Goal: Transaction & Acquisition: Purchase product/service

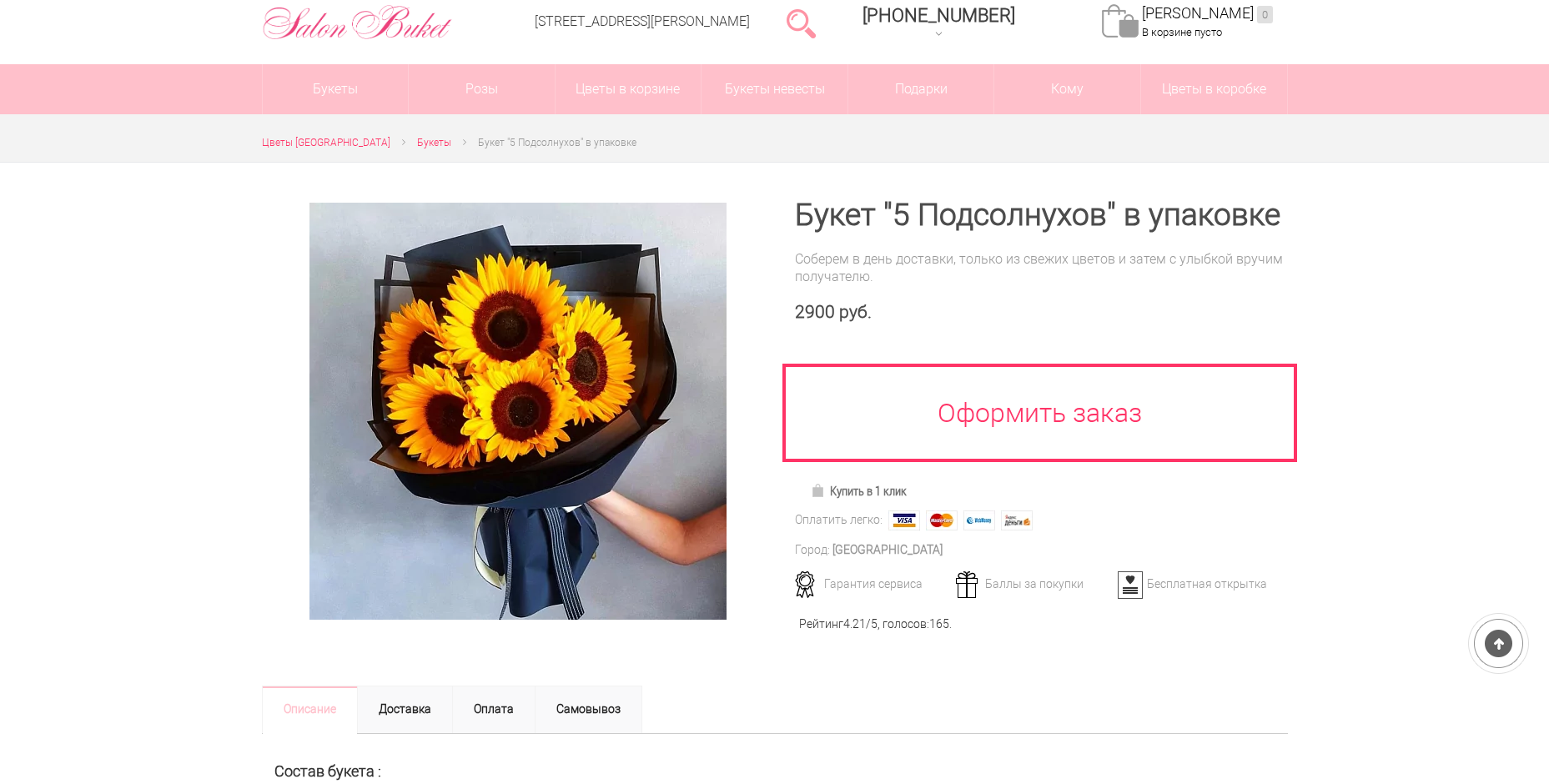
scroll to position [83, 0]
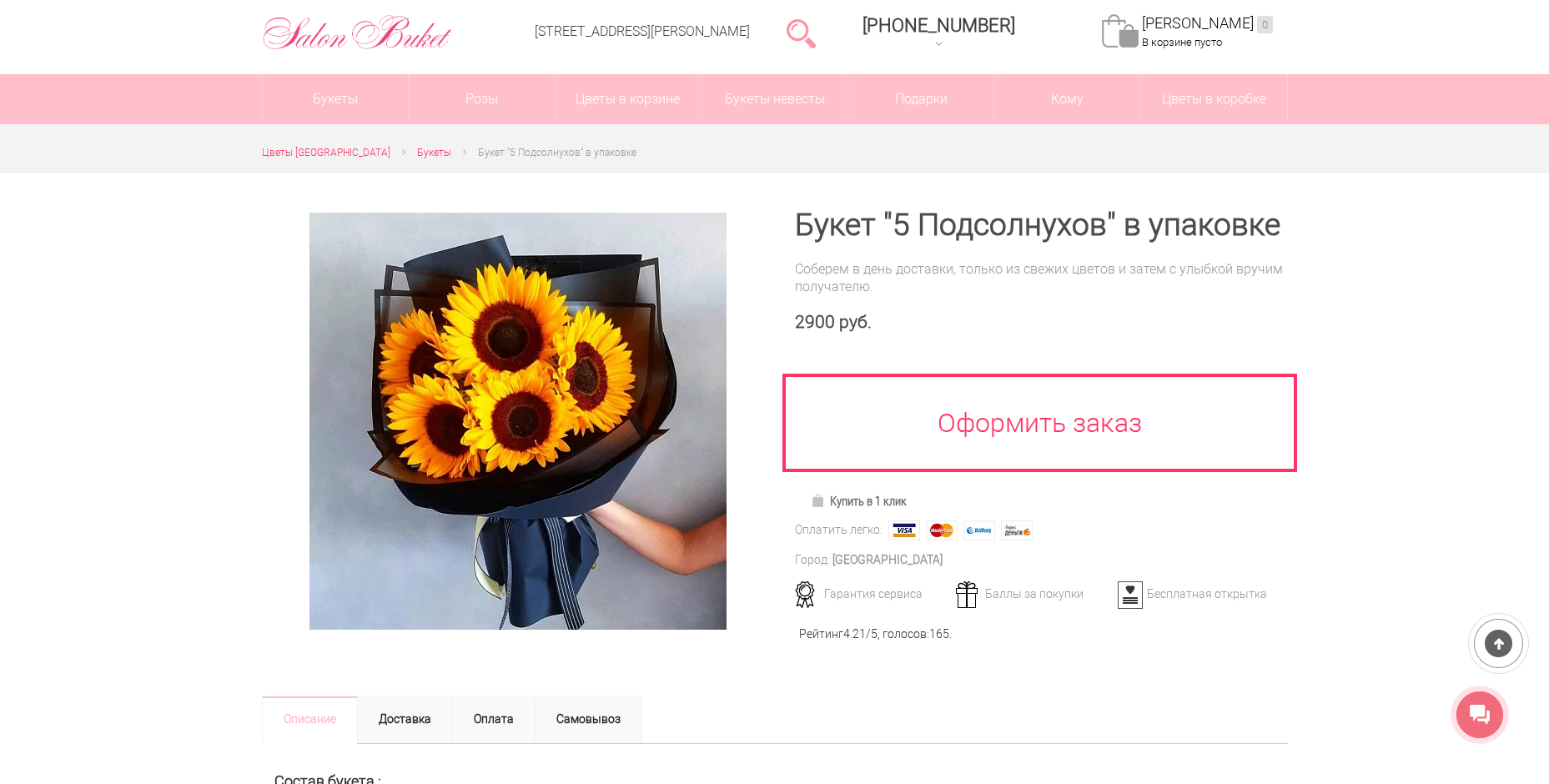
click at [215, 341] on div at bounding box center [774, 568] width 1549 height 793
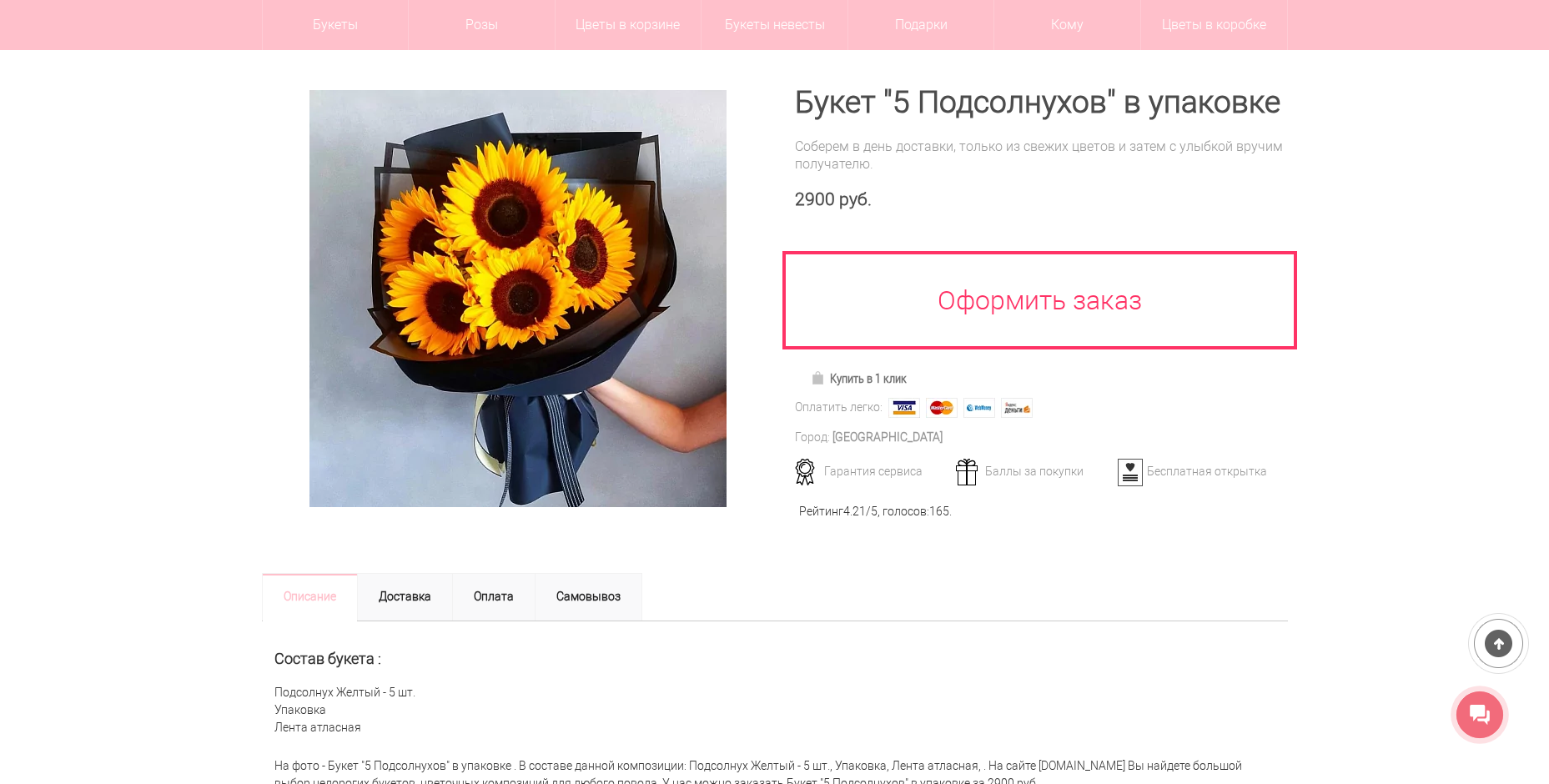
scroll to position [250, 0]
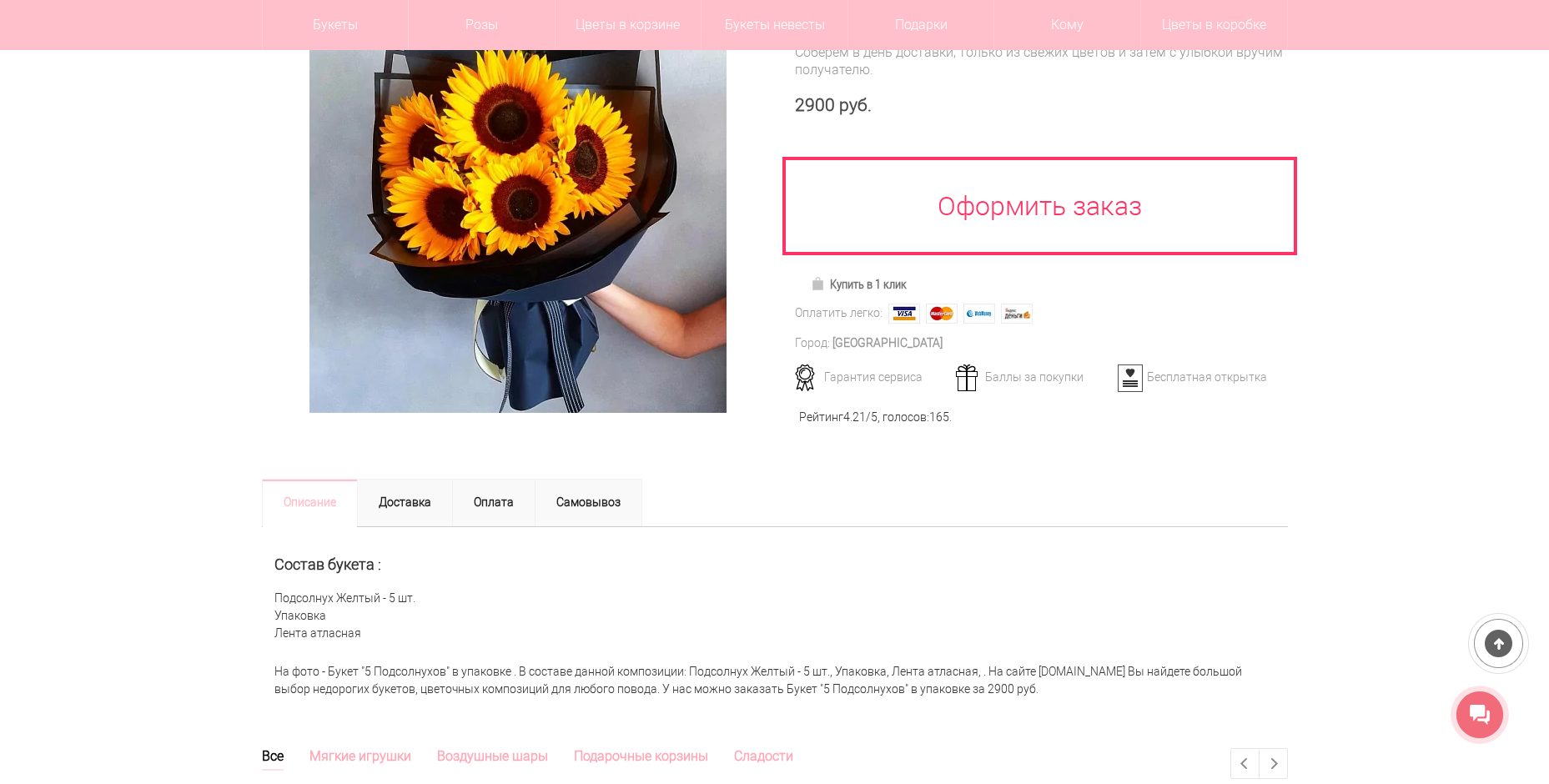
click at [175, 281] on div at bounding box center [774, 351] width 1549 height 793
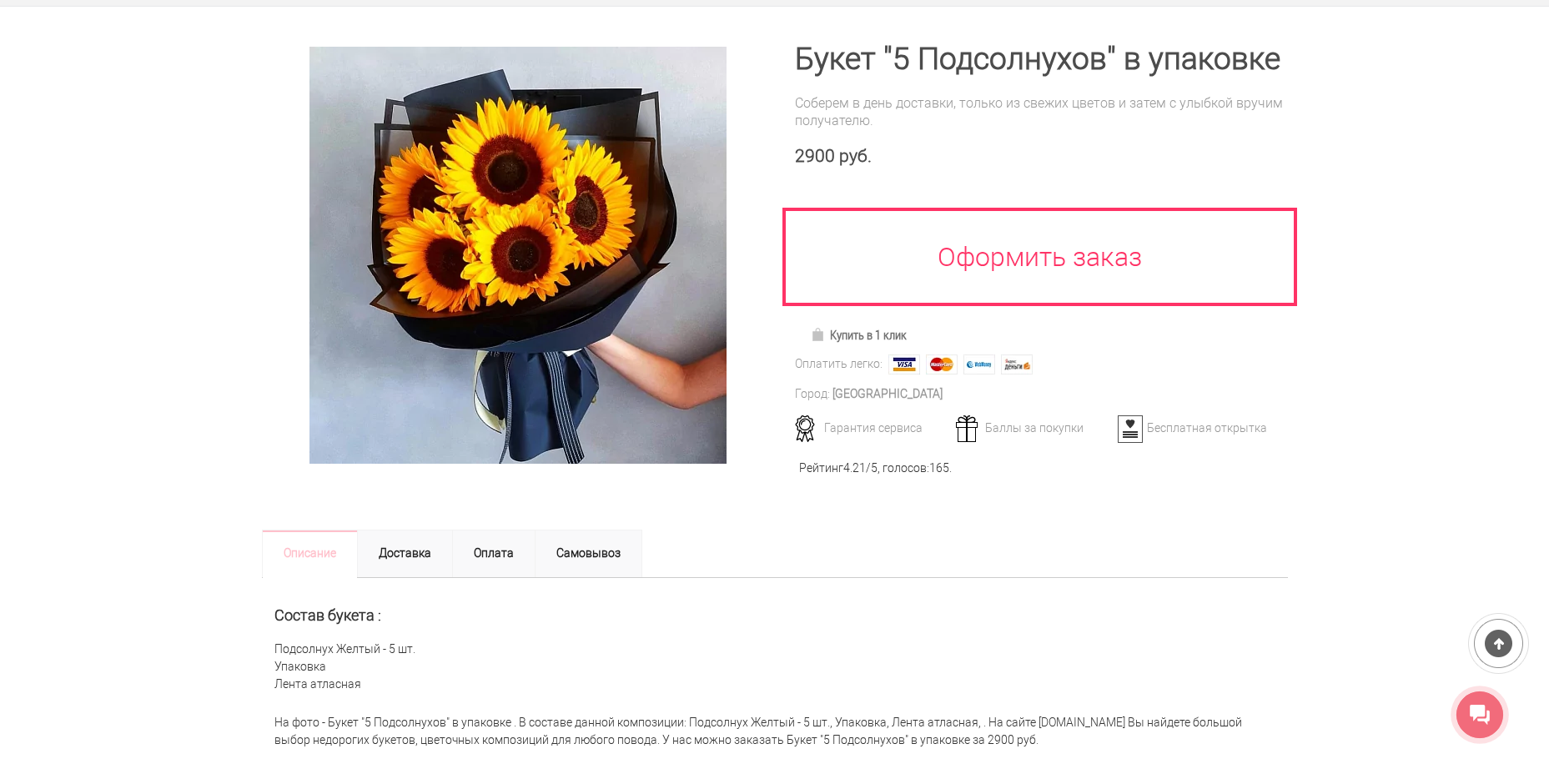
scroll to position [0, 0]
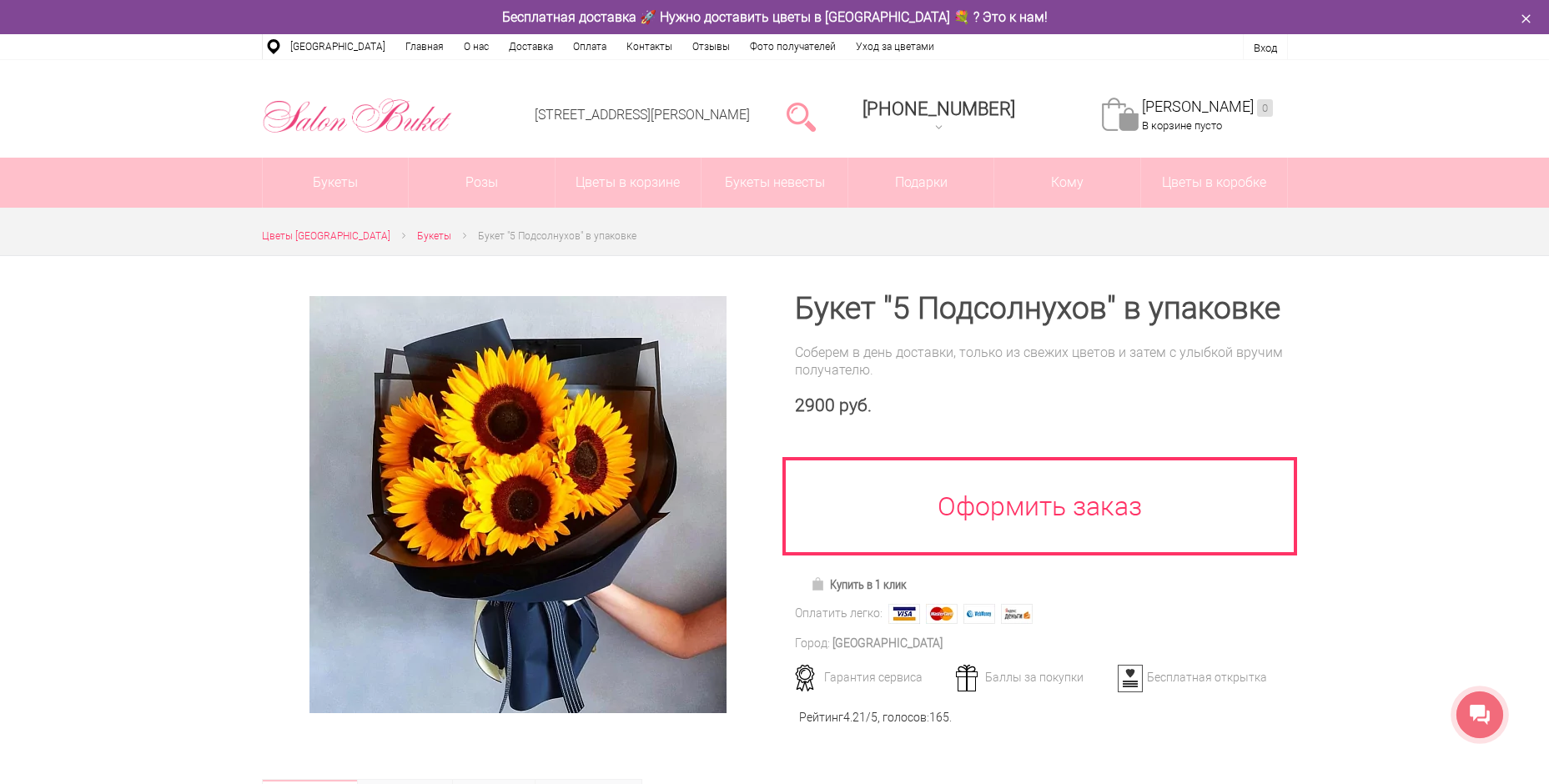
click at [154, 401] on div at bounding box center [774, 651] width 1549 height 793
click at [145, 379] on div at bounding box center [774, 651] width 1549 height 793
